Goal: Obtain resource: Obtain resource

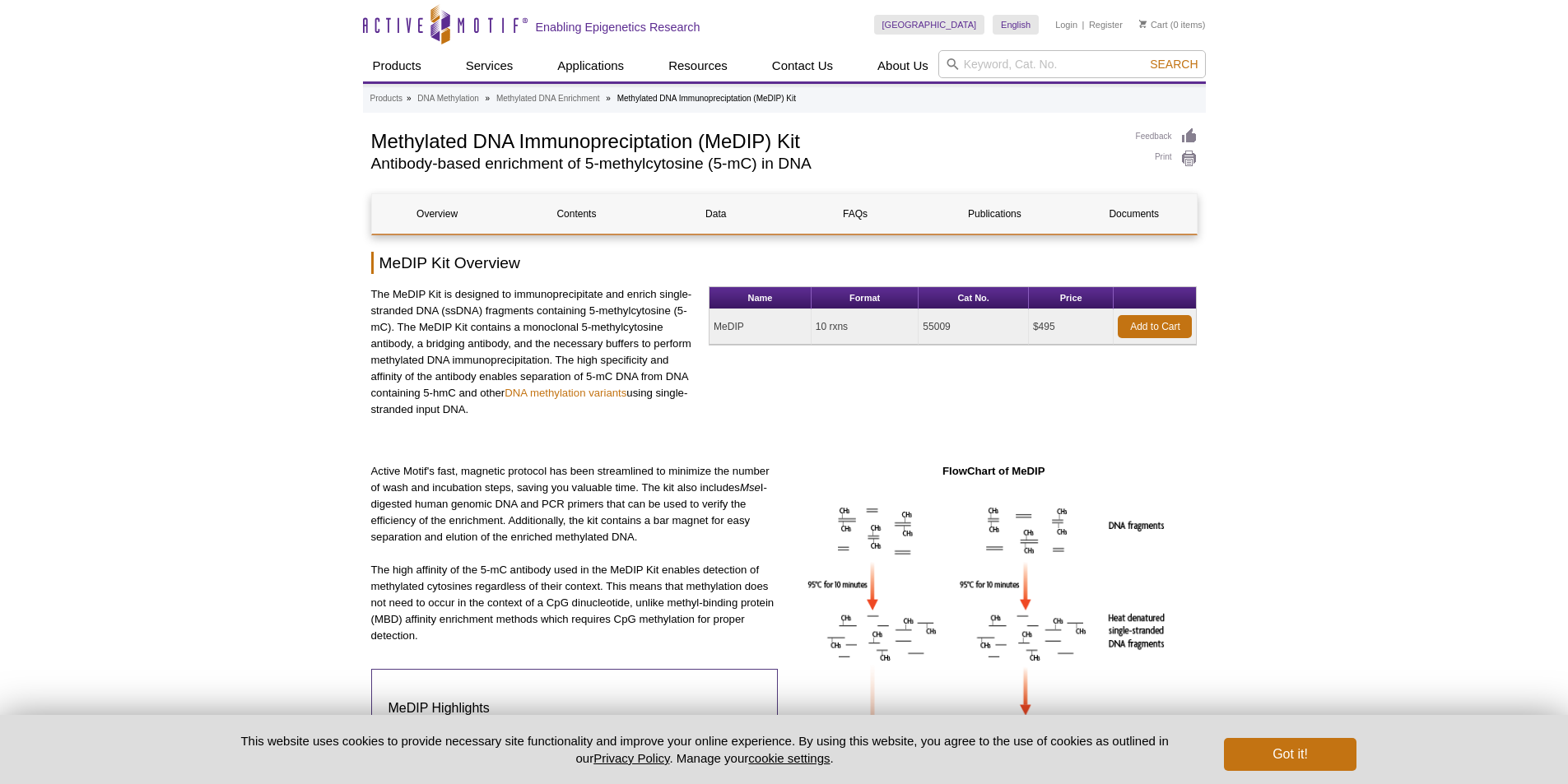
drag, startPoint x: 740, startPoint y: 325, endPoint x: 721, endPoint y: 325, distance: 19.0
click at [721, 325] on td "MeDIP" at bounding box center [760, 327] width 102 height 36
click at [744, 324] on td "MeDIP" at bounding box center [760, 327] width 102 height 36
drag, startPoint x: 742, startPoint y: 325, endPoint x: 716, endPoint y: 327, distance: 26.1
click at [716, 327] on td "MeDIP" at bounding box center [760, 327] width 102 height 36
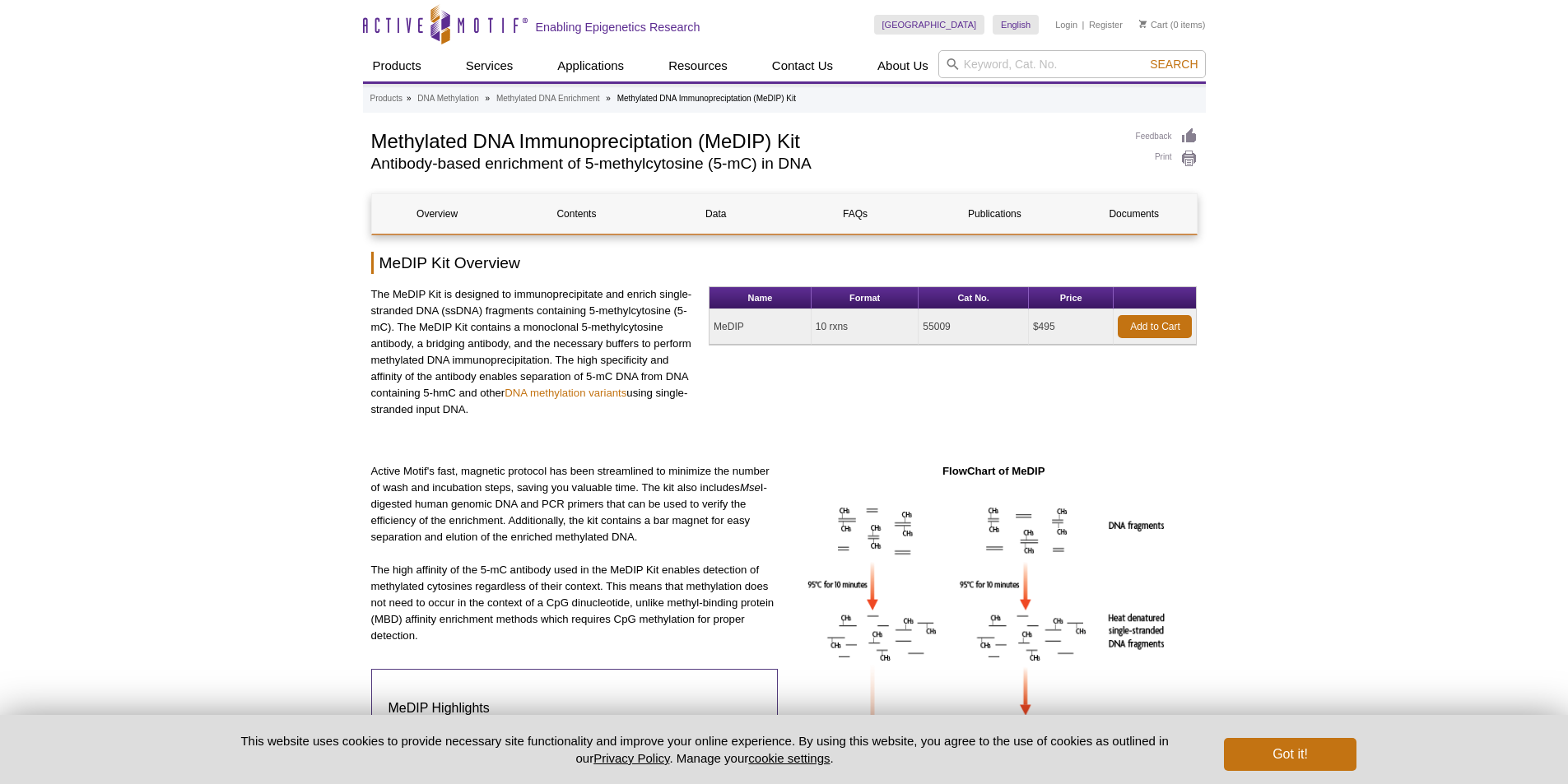
click at [984, 369] on div "Name Format Cat No. Price MeDIP 10 rxns 55009 $495 Add to Cart" at bounding box center [953, 367] width 488 height 161
drag, startPoint x: 959, startPoint y: 327, endPoint x: 920, endPoint y: 327, distance: 39.0
click at [920, 327] on td "55009" at bounding box center [973, 327] width 110 height 36
copy td "55009"
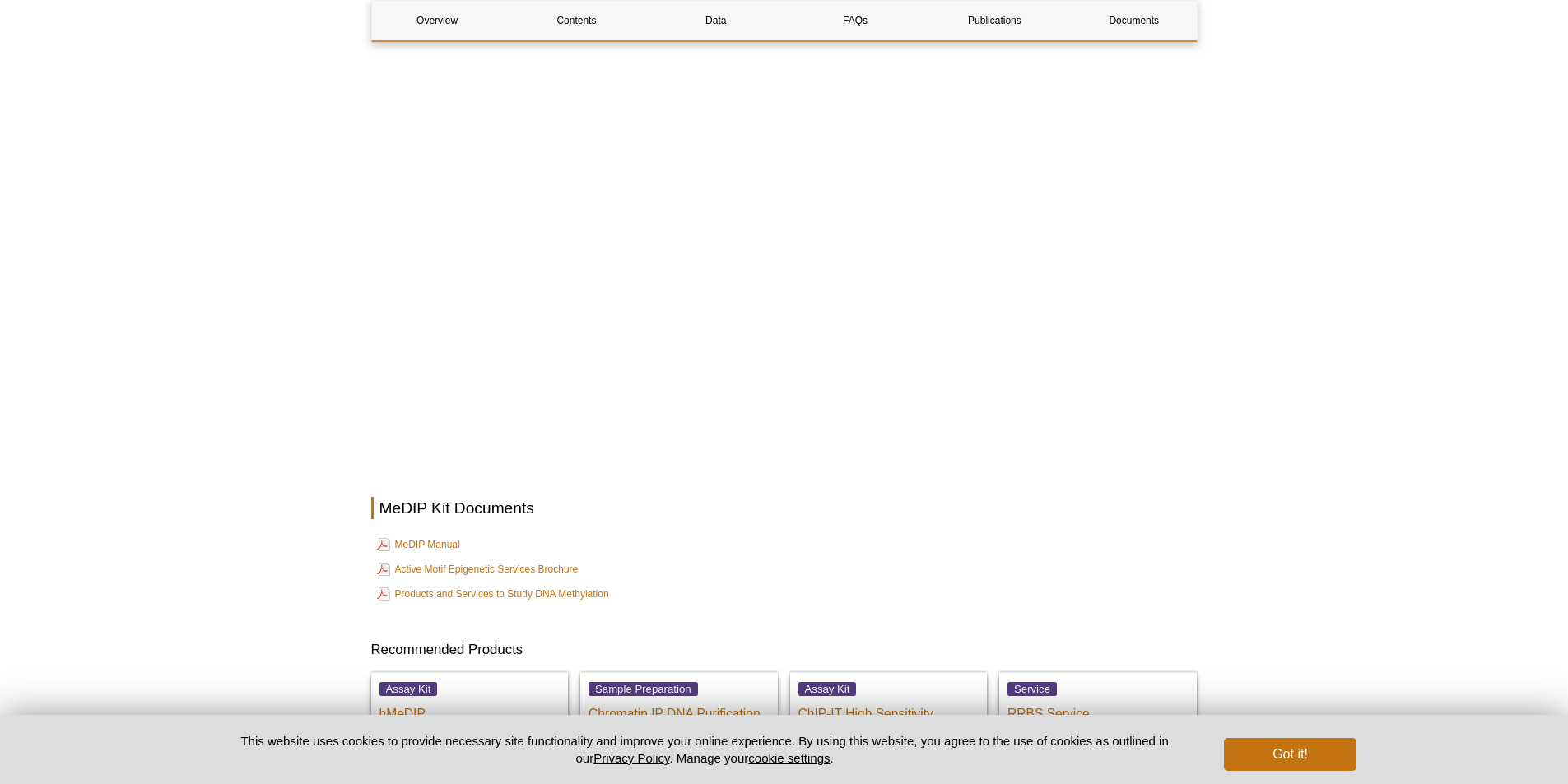
scroll to position [4197, 0]
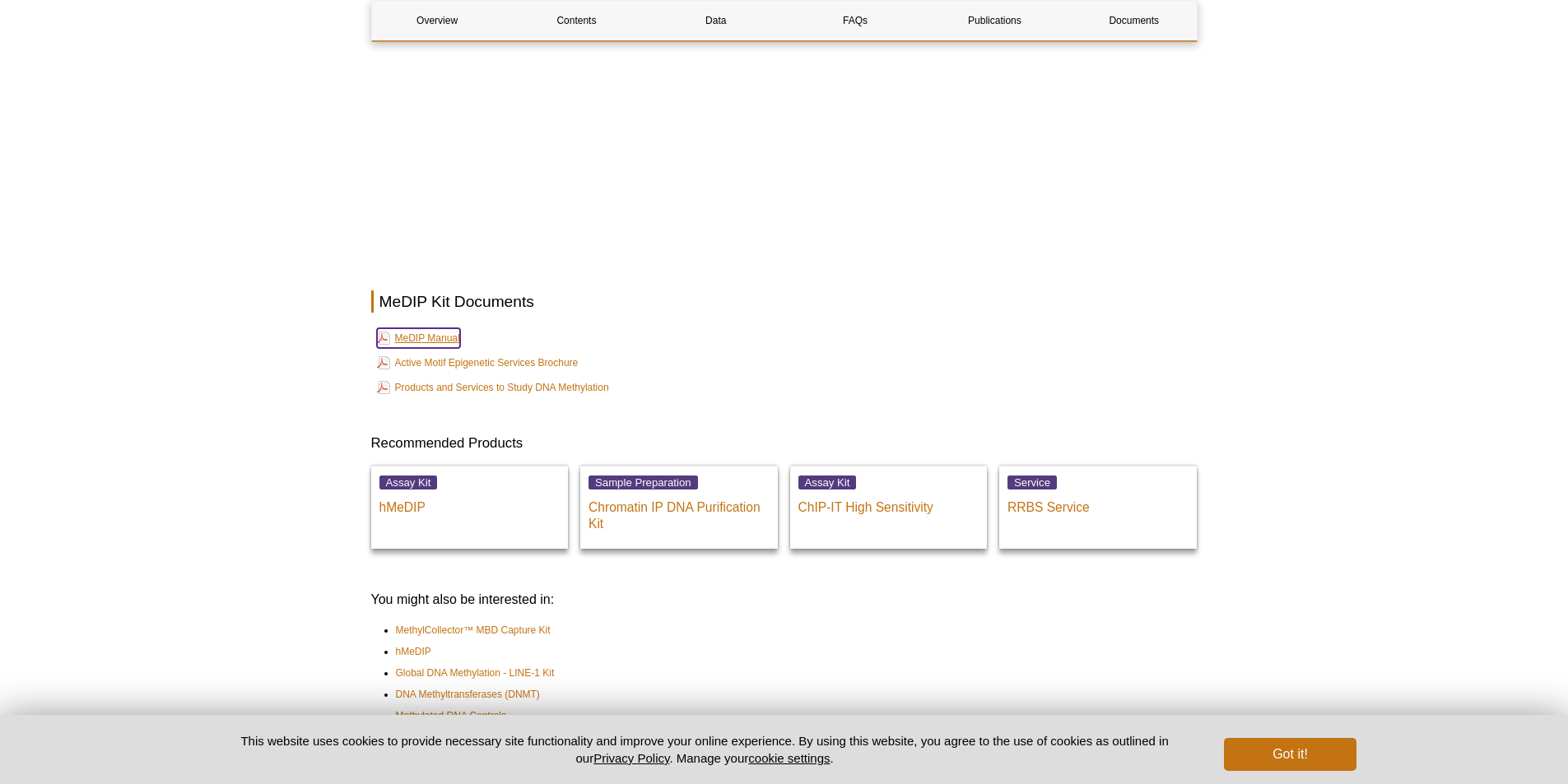
click at [420, 334] on link "MeDIP Manual" at bounding box center [418, 339] width 83 height 20
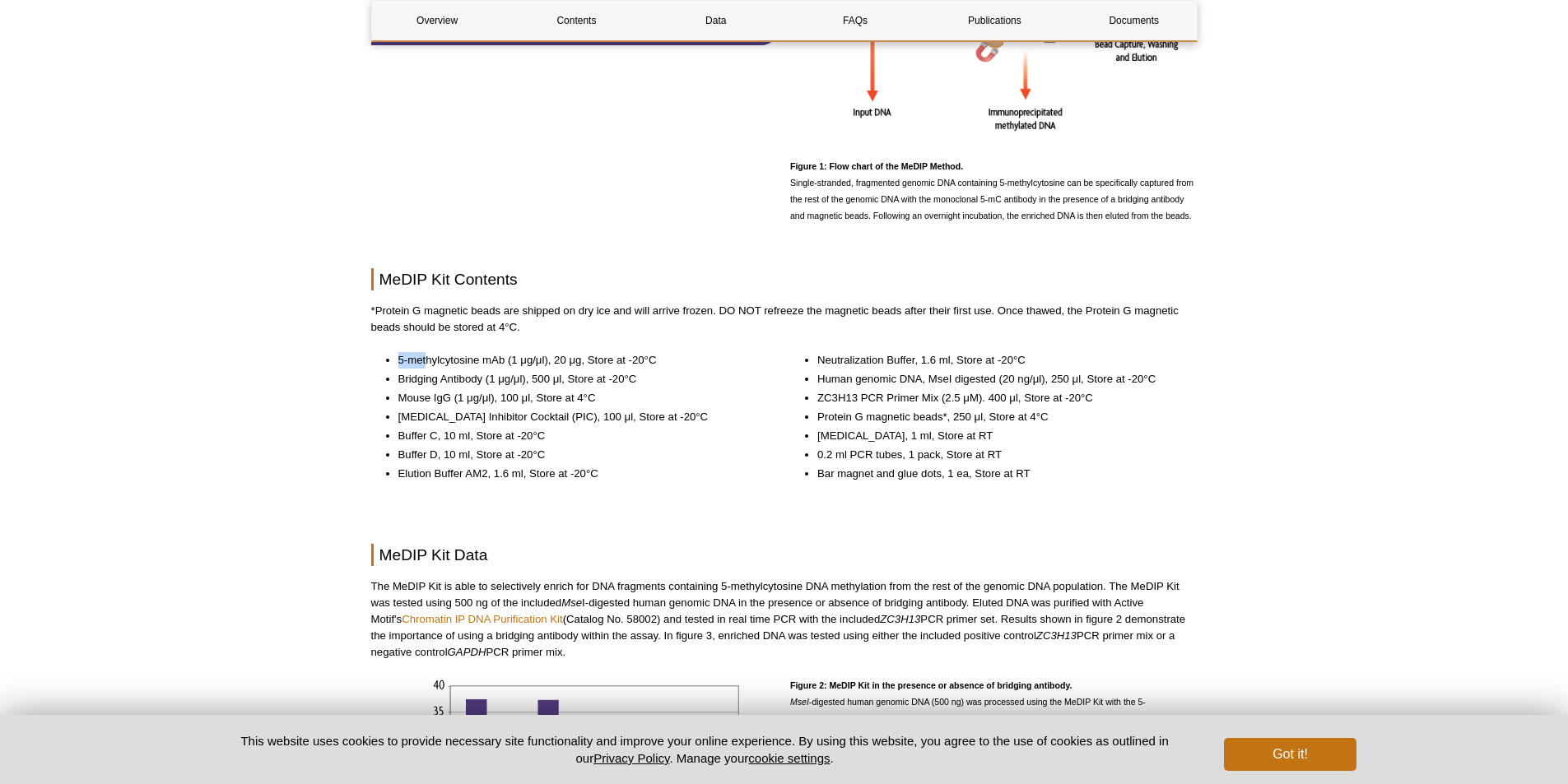
scroll to position [798, 0]
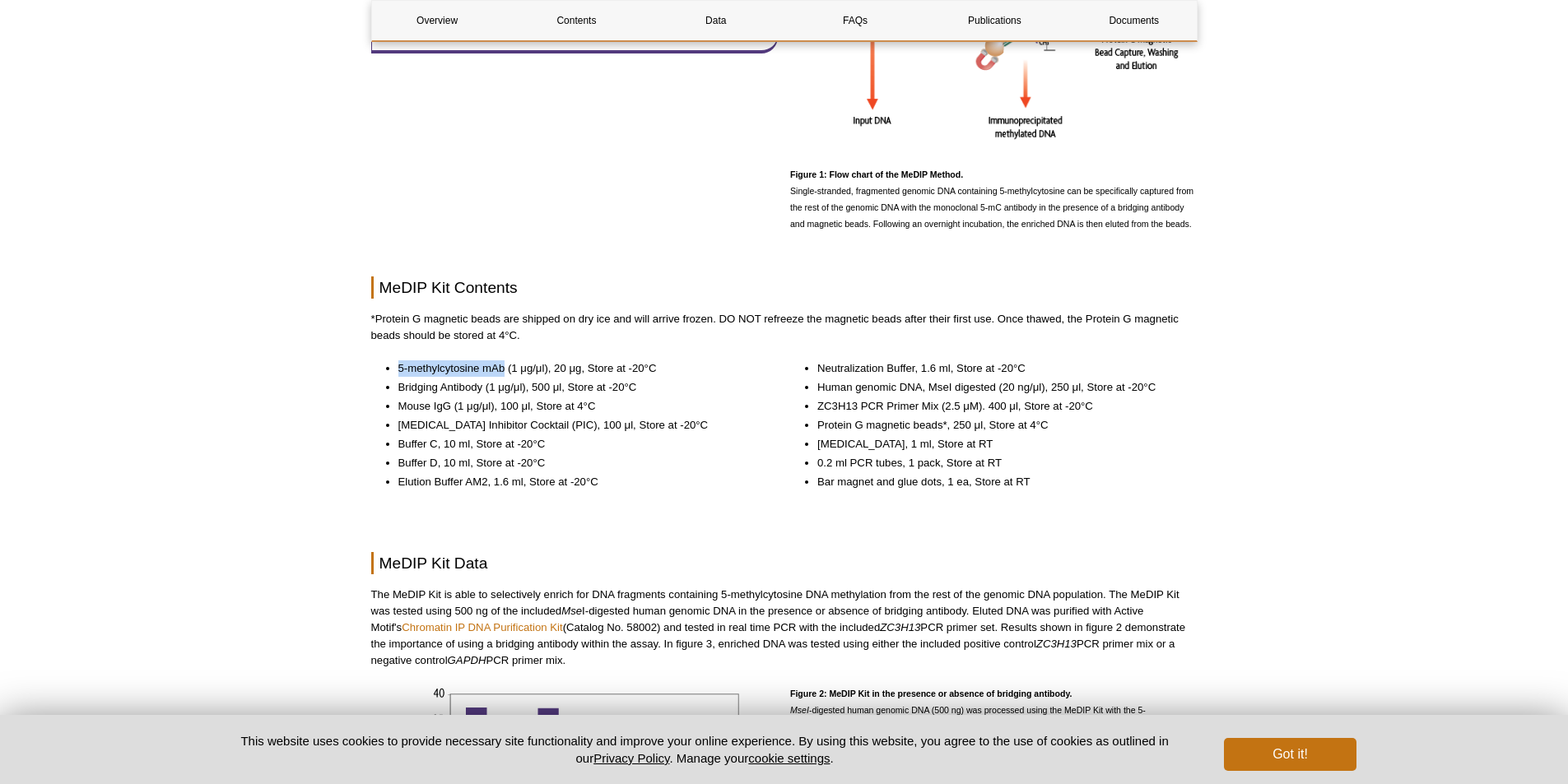
drag, startPoint x: 398, startPoint y: 367, endPoint x: 506, endPoint y: 365, distance: 108.0
click at [506, 365] on li "5-methylcytosine mAb (1 μg/μl), 20 μg, Store at -20°C" at bounding box center [580, 368] width 364 height 17
copy li "5-methylcytosine mAb"
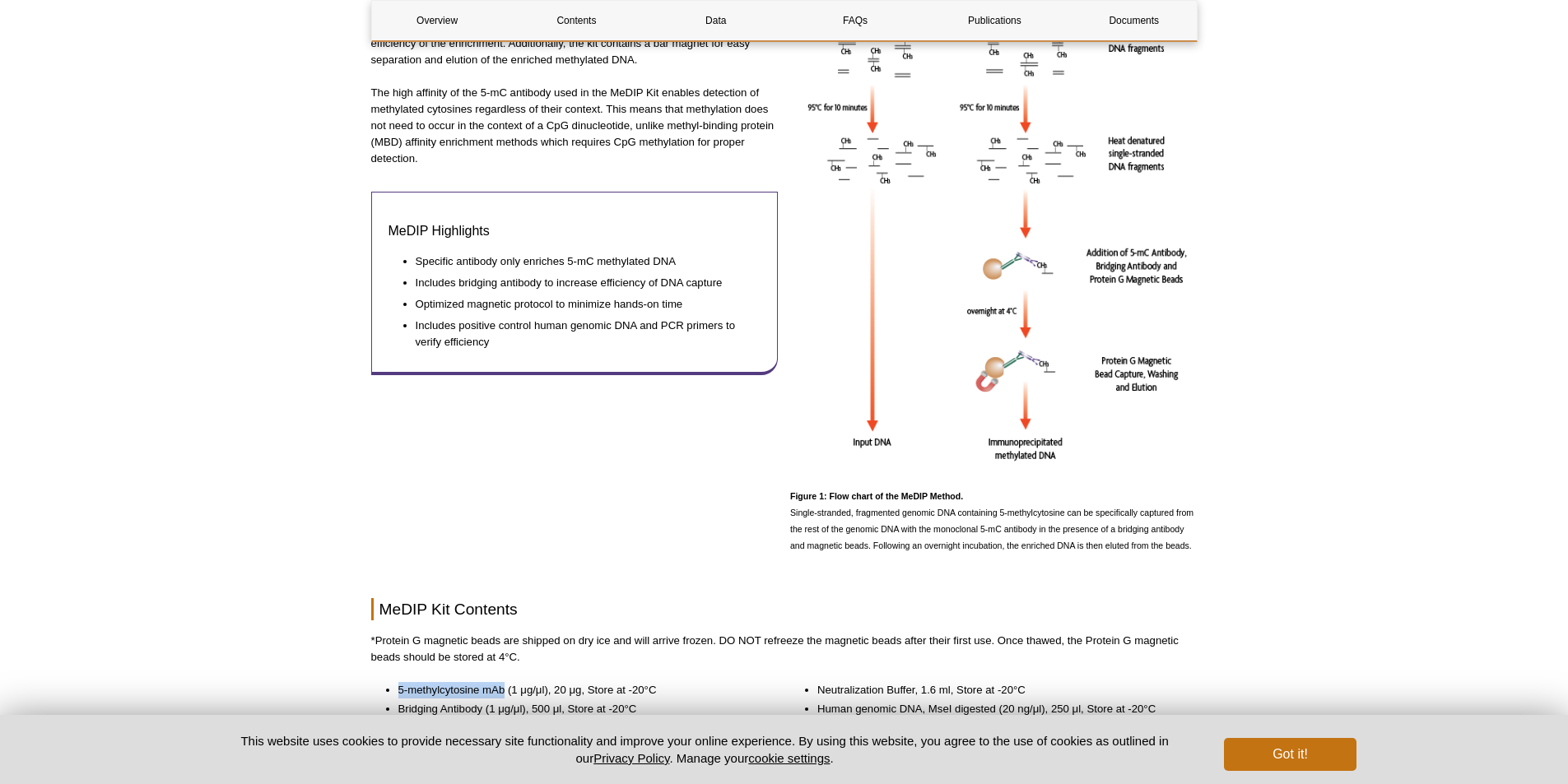
scroll to position [222, 0]
